Goal: Task Accomplishment & Management: Use online tool/utility

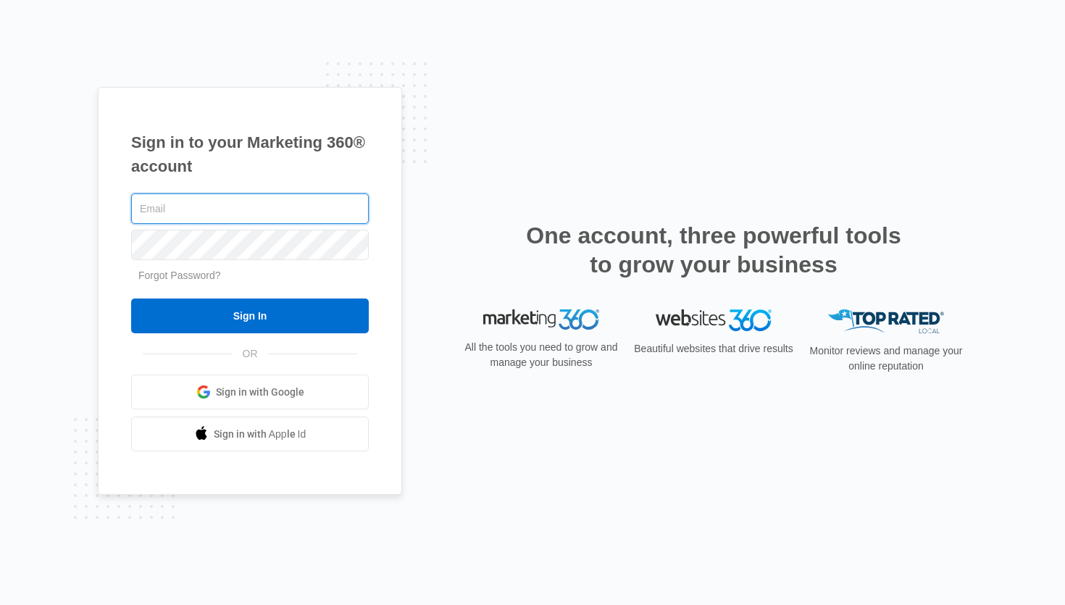
type input "[EMAIL_ADDRESS][DOMAIN_NAME]"
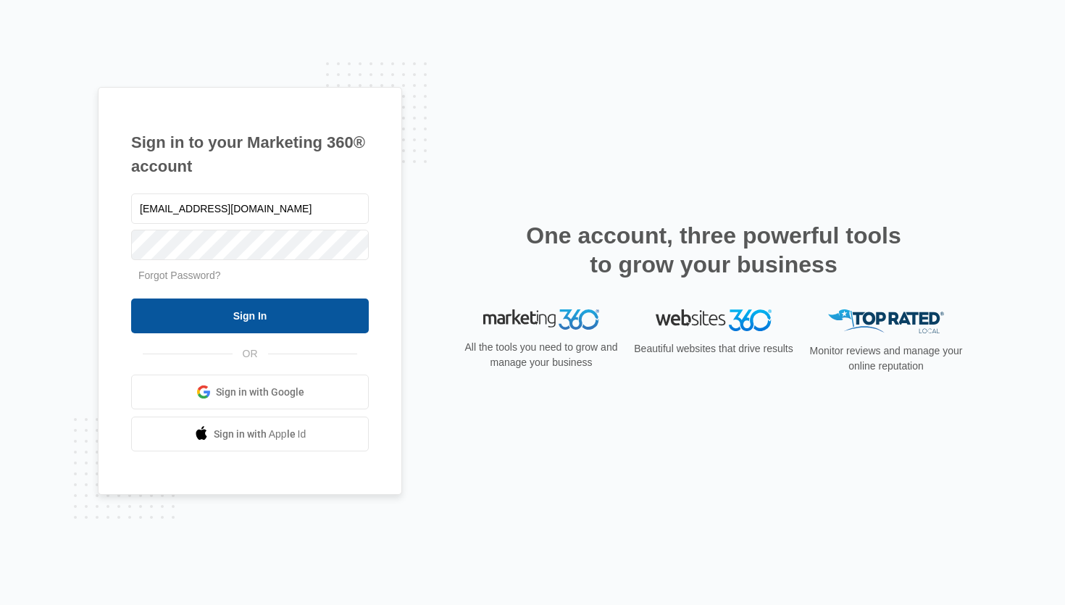
click at [315, 316] on input "Sign In" at bounding box center [250, 315] width 238 height 35
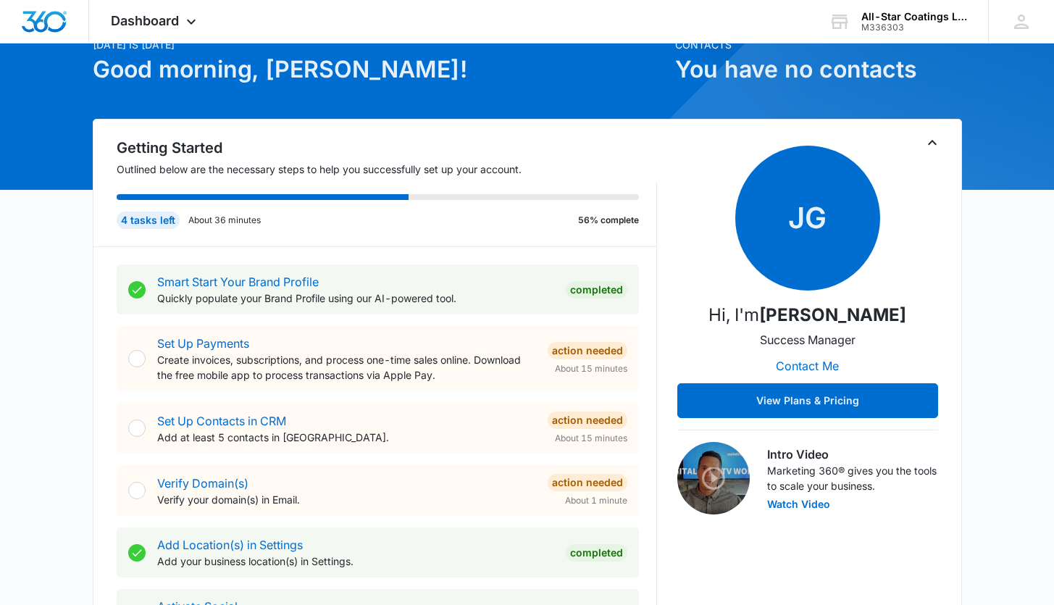
scroll to position [277, 0]
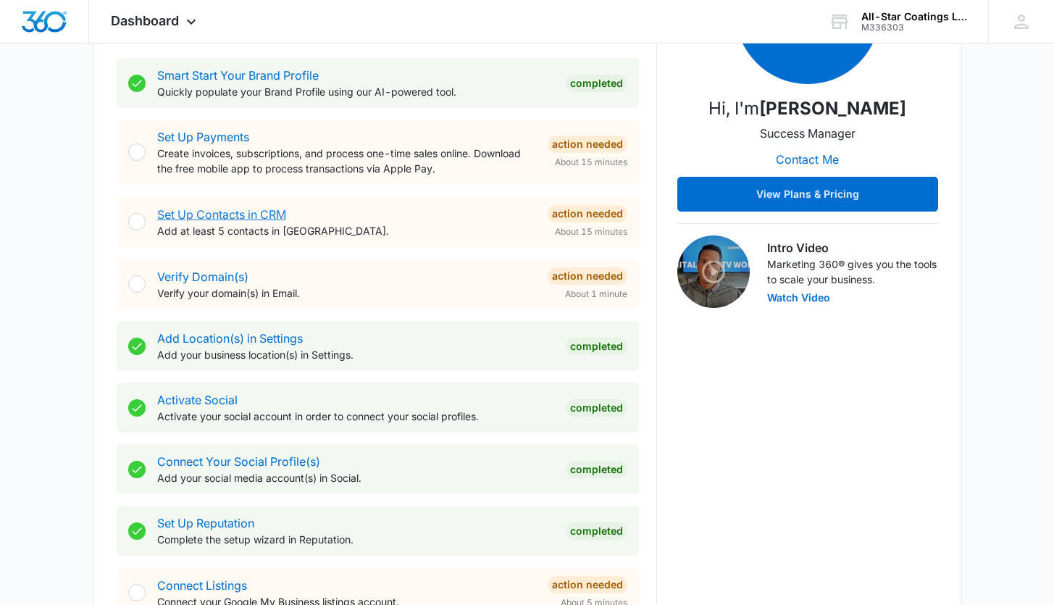
click at [223, 214] on link "Set Up Contacts in CRM" at bounding box center [221, 214] width 129 height 14
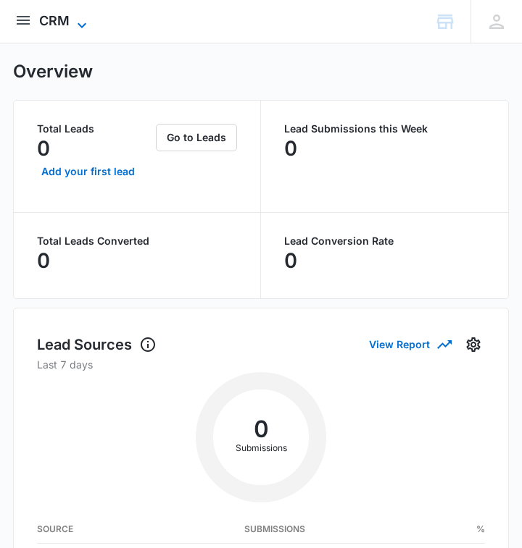
click at [73, 17] on icon at bounding box center [81, 25] width 17 height 17
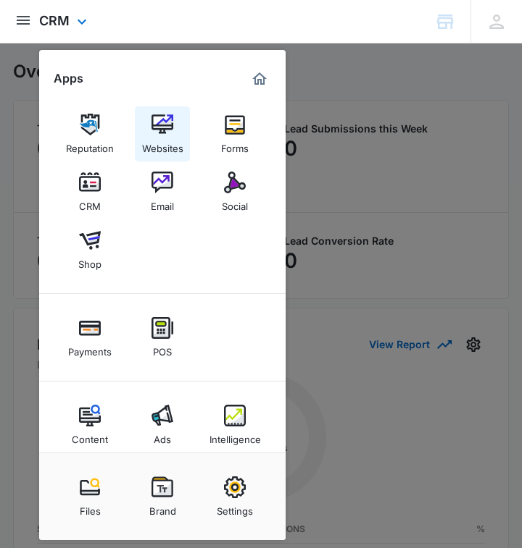
click at [163, 129] on img at bounding box center [162, 125] width 22 height 22
